Goal: Use online tool/utility

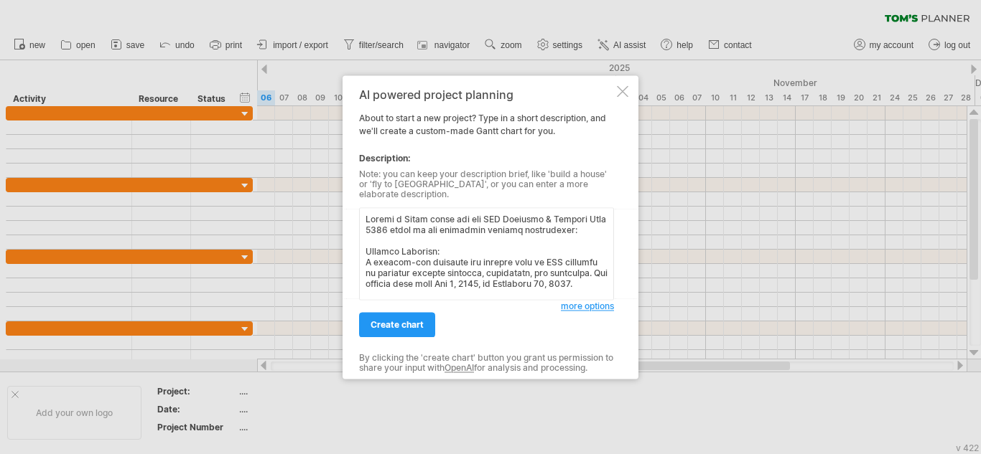
scroll to position [776, 0]
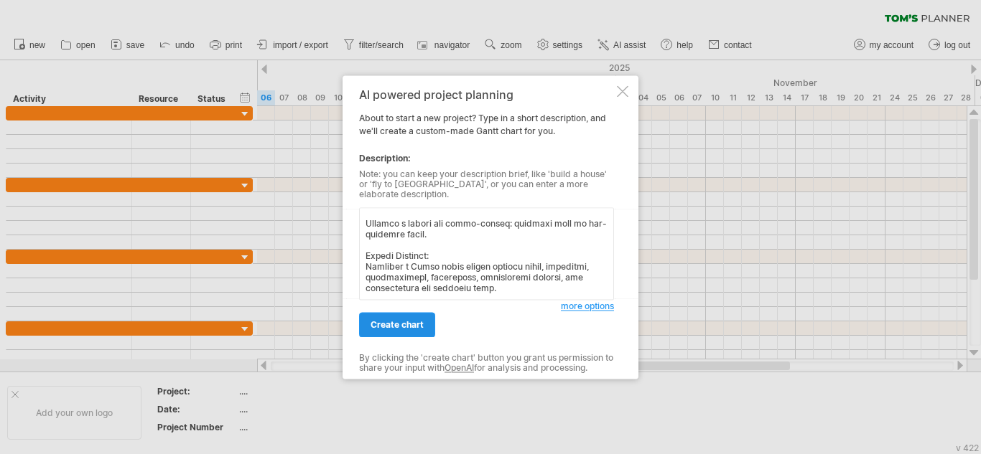
type textarea "Loremi d Sitam conse adi eli SED Doeiusmo & Tempori Utla 2283 etdol ma ali enim…"
click at [401, 322] on span "create chart" at bounding box center [396, 324] width 53 height 11
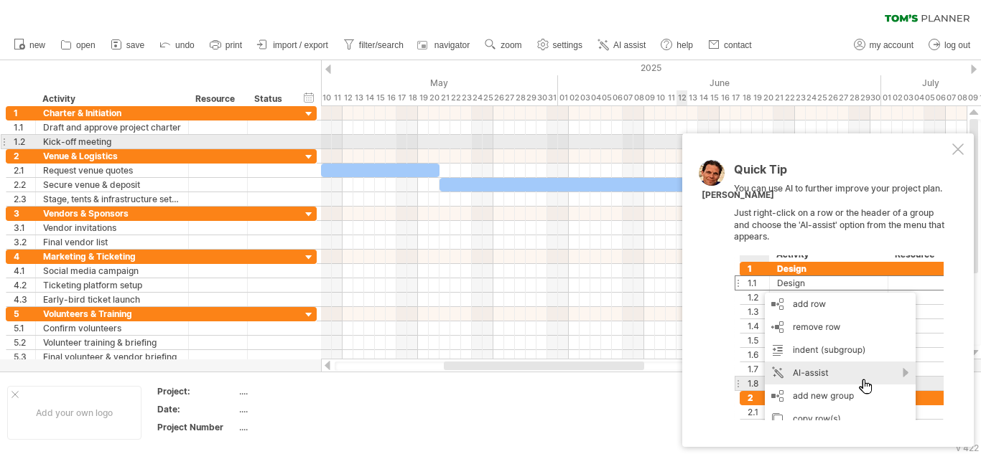
click at [952, 146] on div at bounding box center [957, 149] width 11 height 11
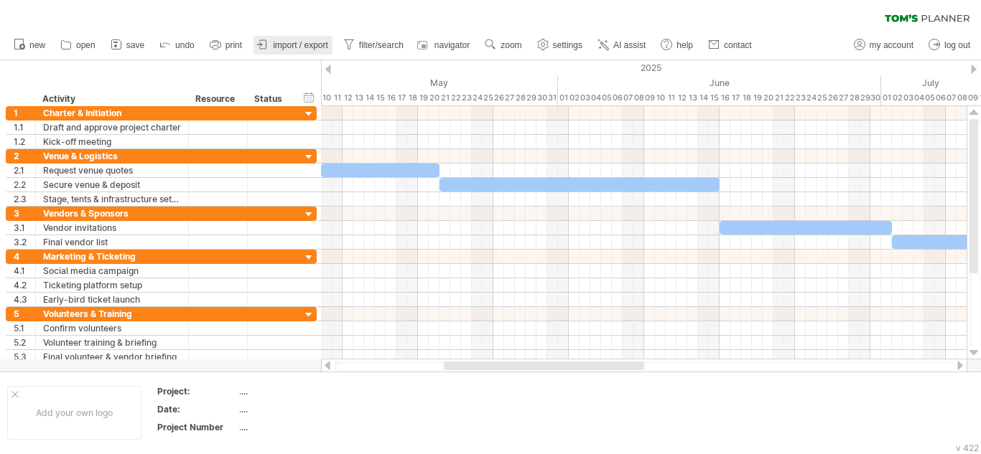
click at [297, 43] on span "import / export" at bounding box center [300, 45] width 55 height 10
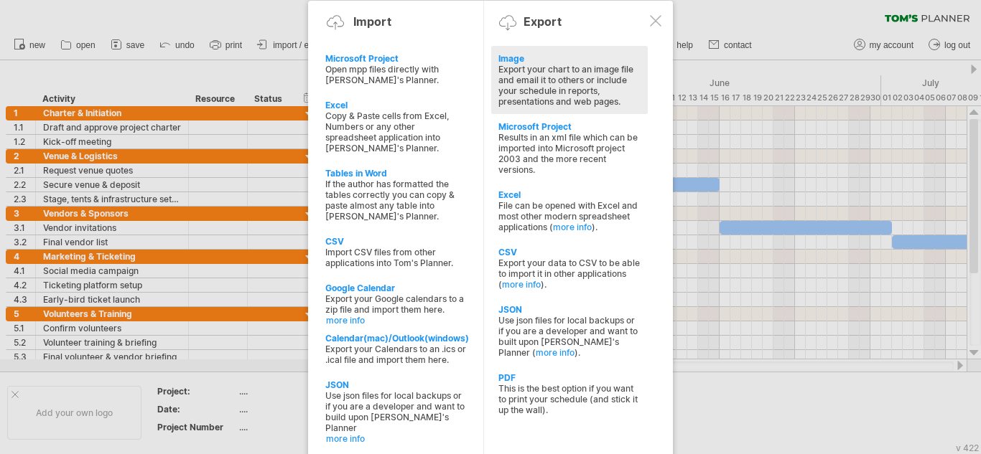
click at [576, 83] on div "Export your chart to an image file and email it to others or include your sched…" at bounding box center [569, 85] width 142 height 43
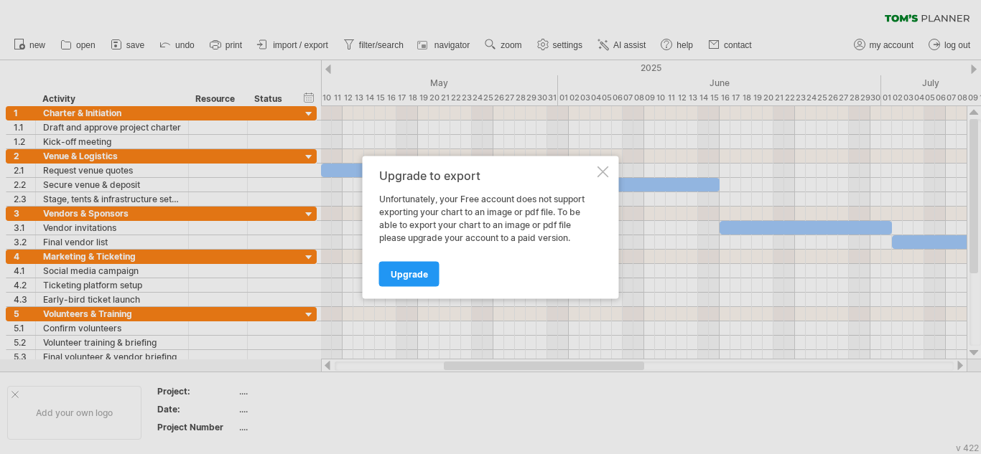
click at [612, 172] on div "Upgrade to export Unfortunately, your Free account does not support exporting y…" at bounding box center [491, 227] width 256 height 143
click at [606, 177] on div at bounding box center [602, 171] width 11 height 11
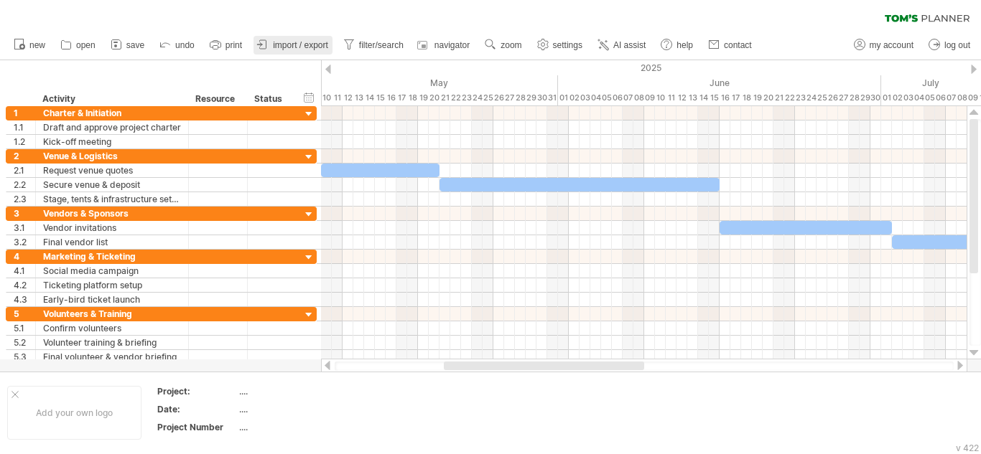
click at [311, 44] on span "import / export" at bounding box center [300, 45] width 55 height 10
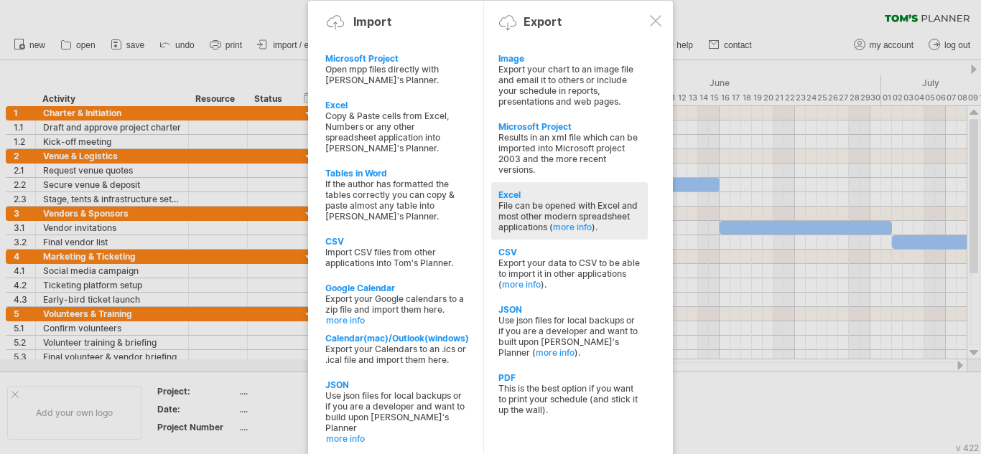
click at [558, 203] on div "File can be opened with Excel and most other modern spreadsheet applications ( …" at bounding box center [569, 216] width 142 height 32
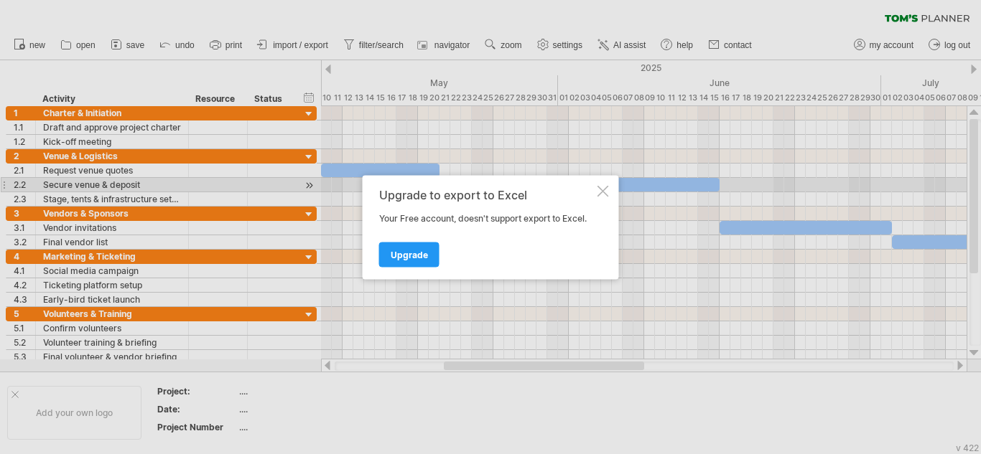
click at [606, 192] on div at bounding box center [602, 190] width 11 height 11
